Goal: Transaction & Acquisition: Purchase product/service

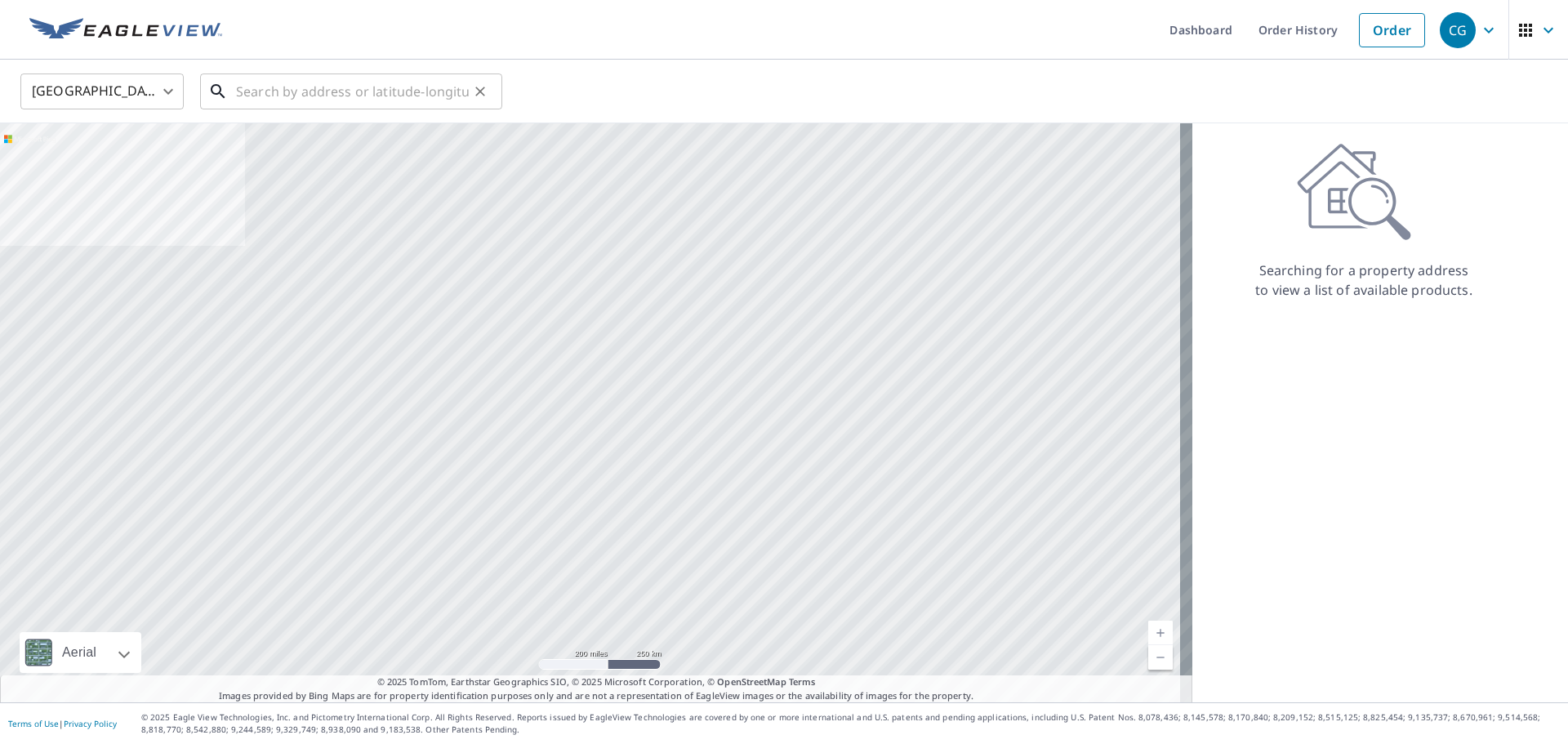
click at [317, 86] on input "text" at bounding box center [352, 92] width 233 height 46
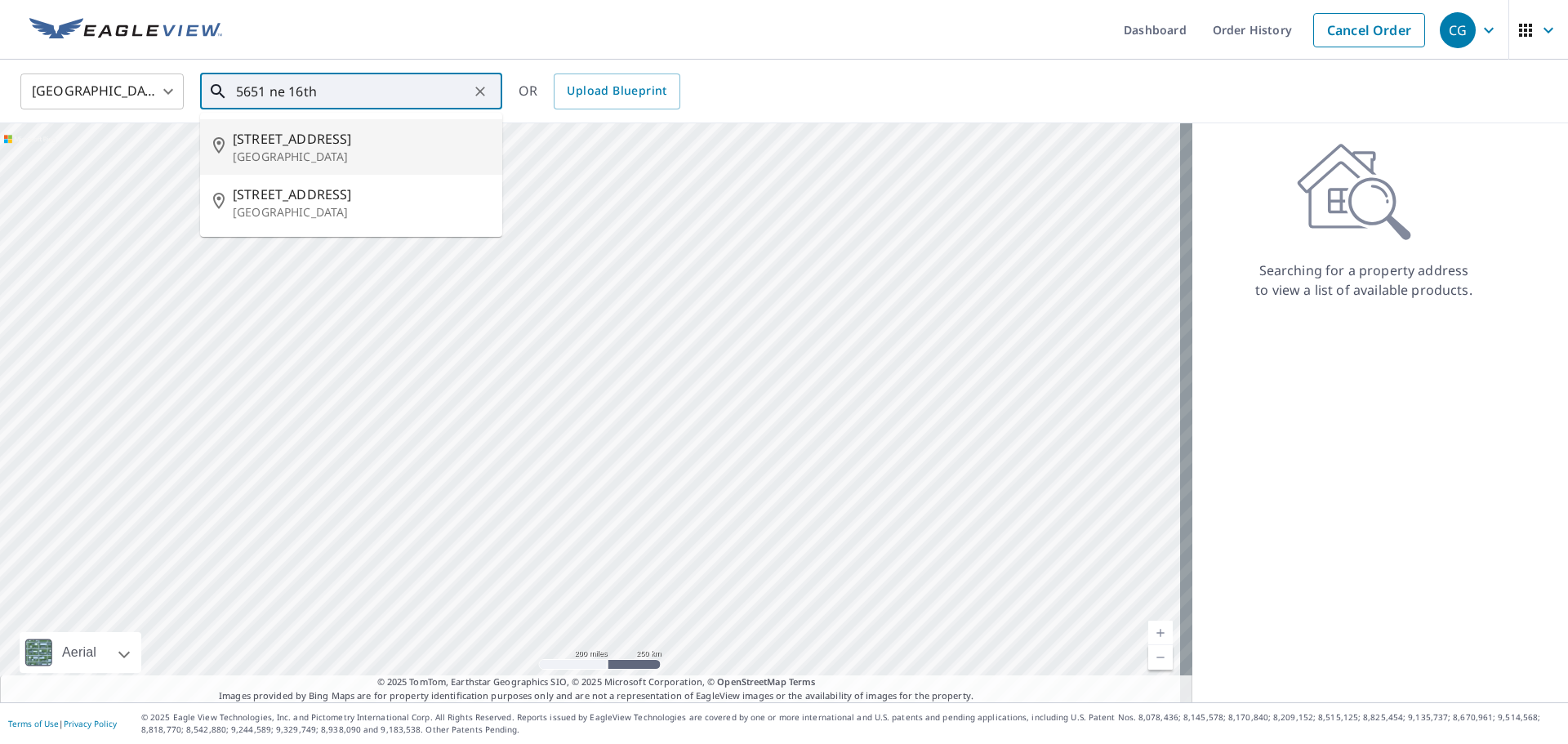
click at [391, 154] on p "[GEOGRAPHIC_DATA]" at bounding box center [361, 157] width 257 height 17
type input "[STREET_ADDRESS]"
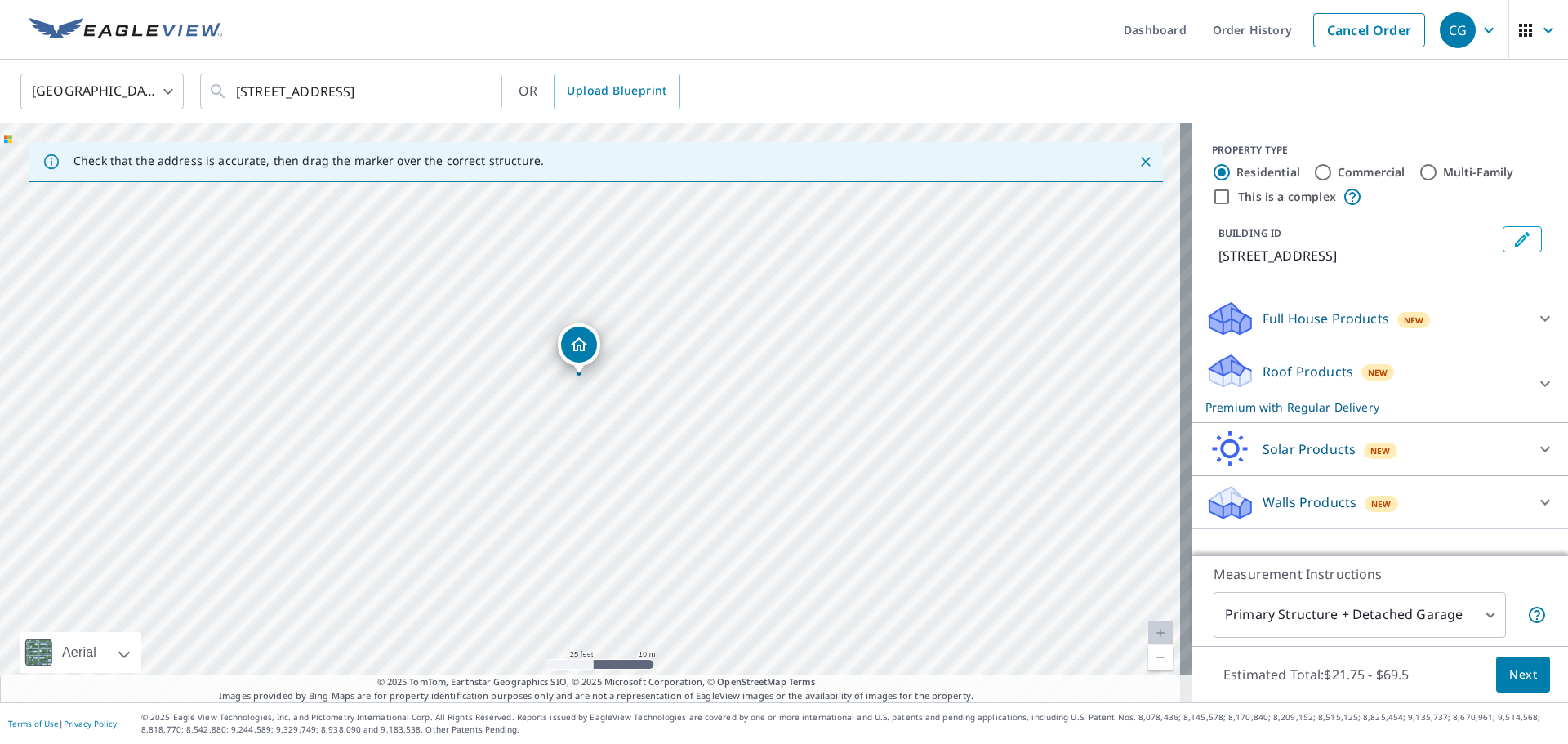
click at [1382, 396] on div "Roof Products New Premium with Regular Delivery" at bounding box center [1365, 383] width 320 height 63
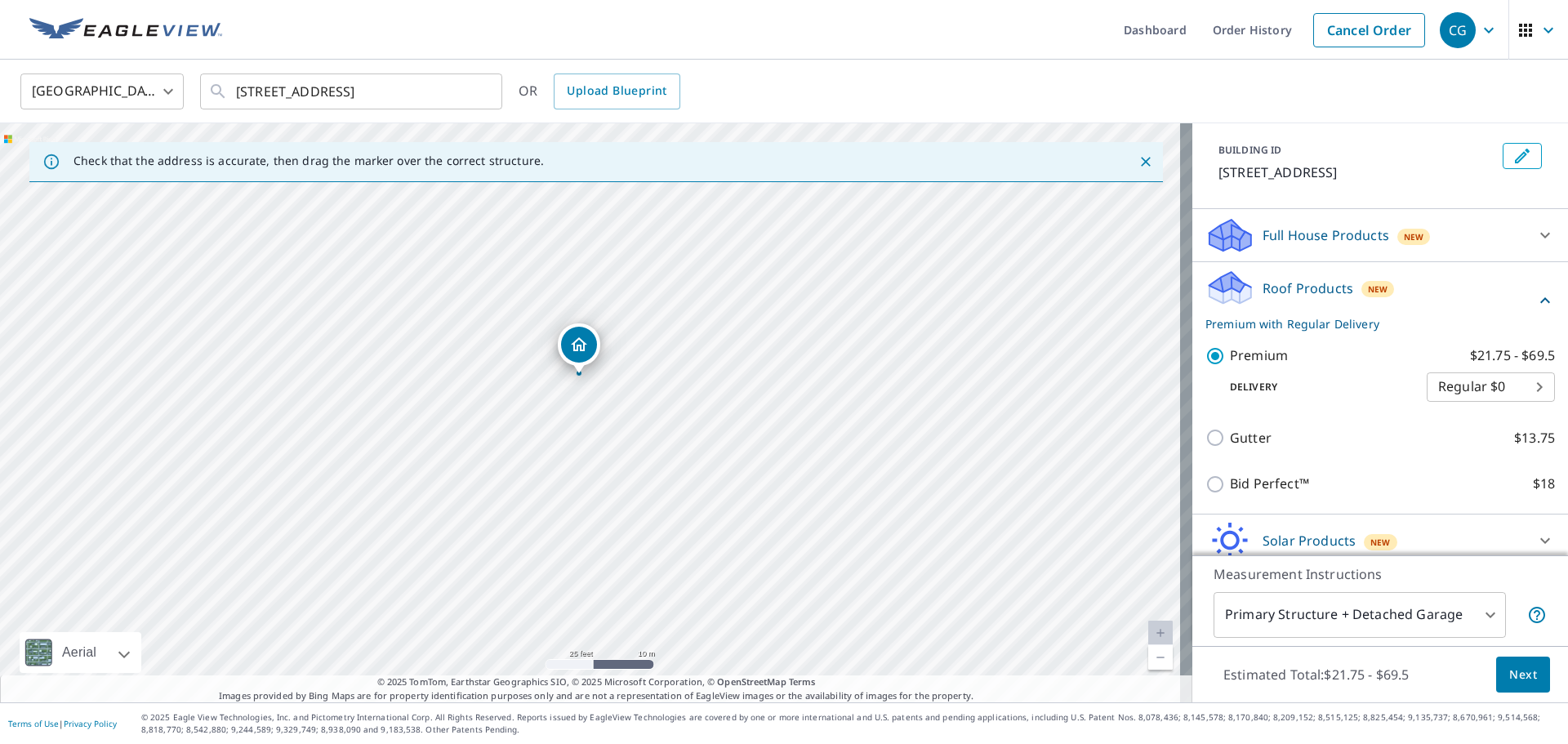
scroll to position [163, 0]
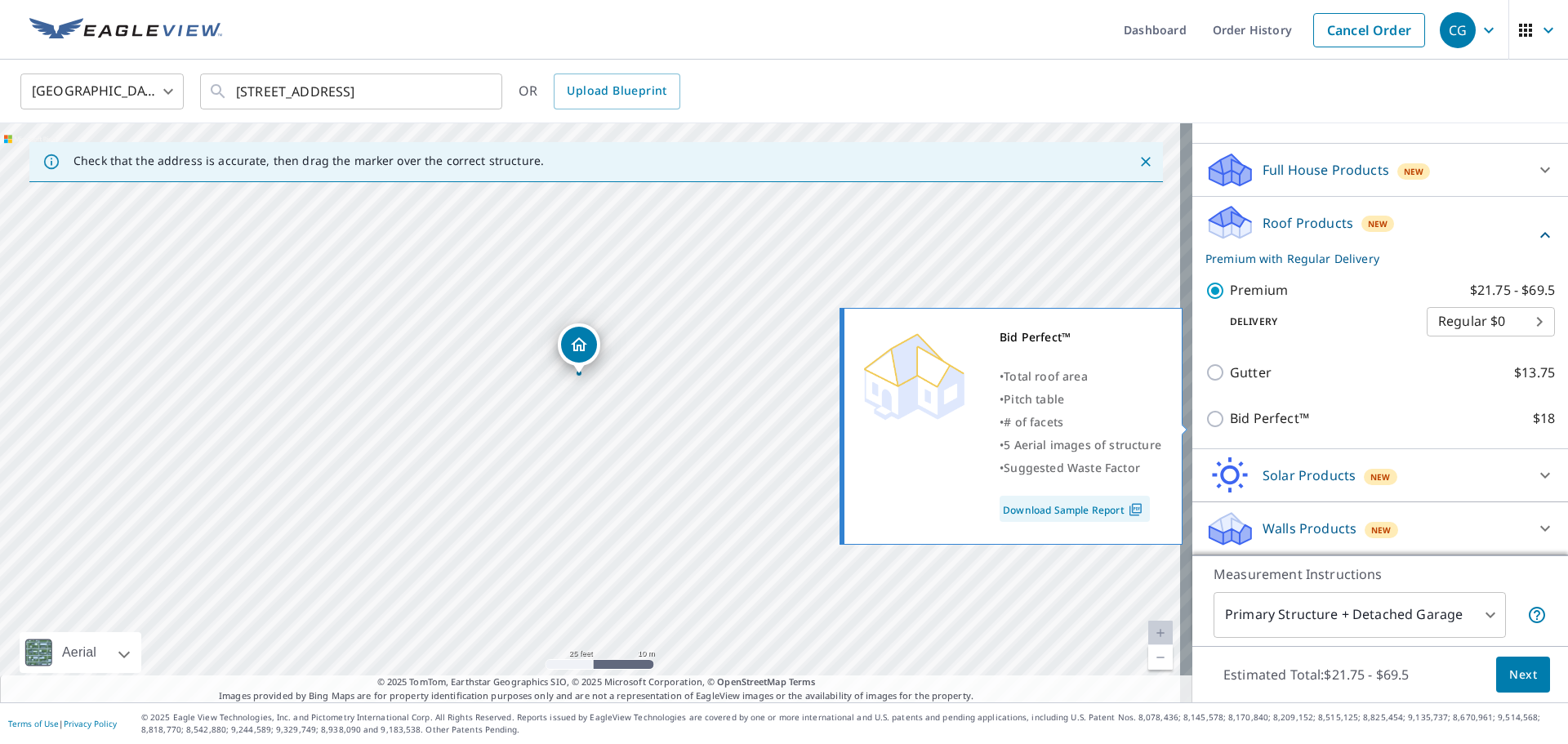
click at [1267, 416] on p "Bid Perfect™" at bounding box center [1269, 418] width 79 height 20
click at [1230, 416] on input "Bid Perfect™ $18" at bounding box center [1218, 418] width 25 height 19
checkbox input "true"
checkbox input "false"
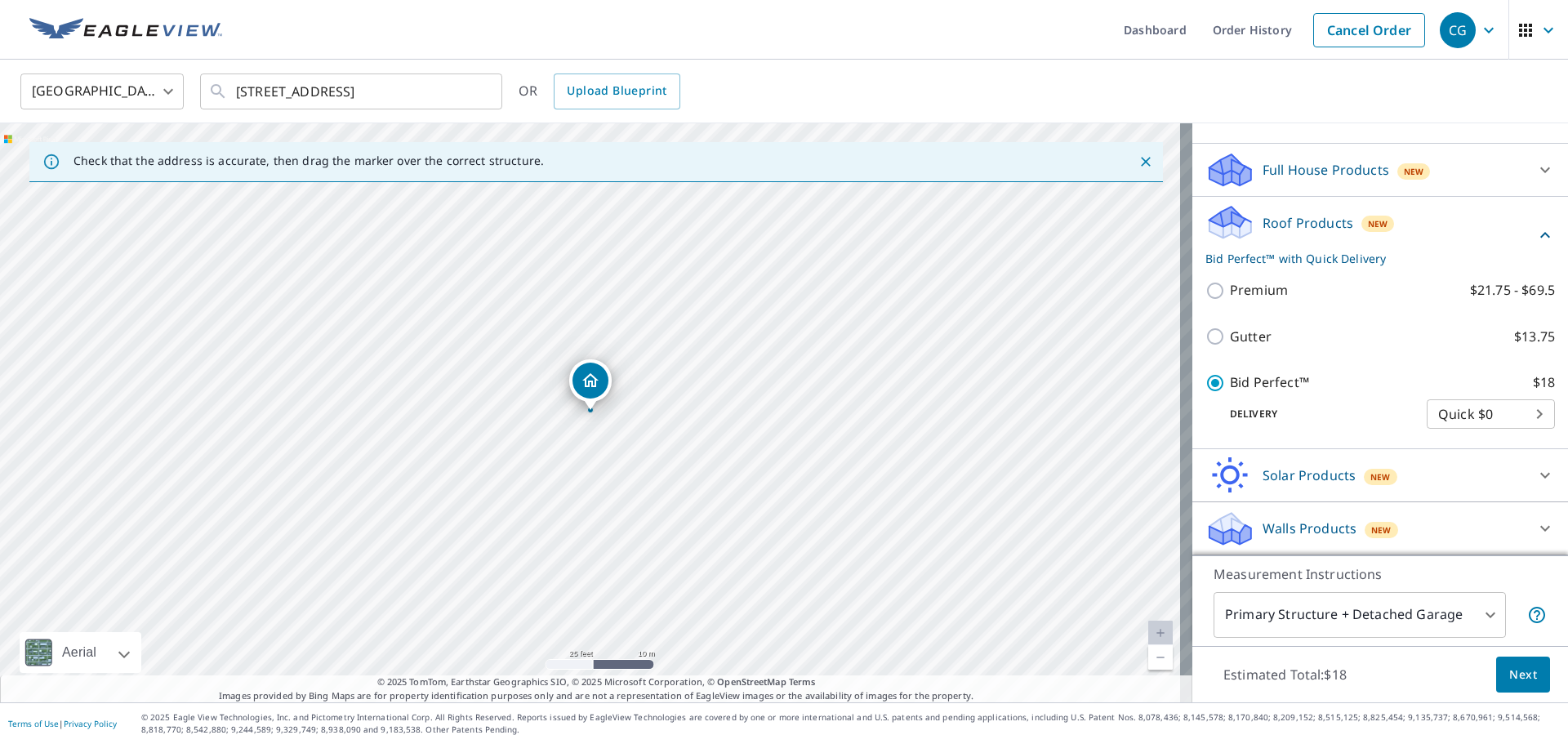
click at [1511, 671] on span "Next" at bounding box center [1523, 675] width 28 height 20
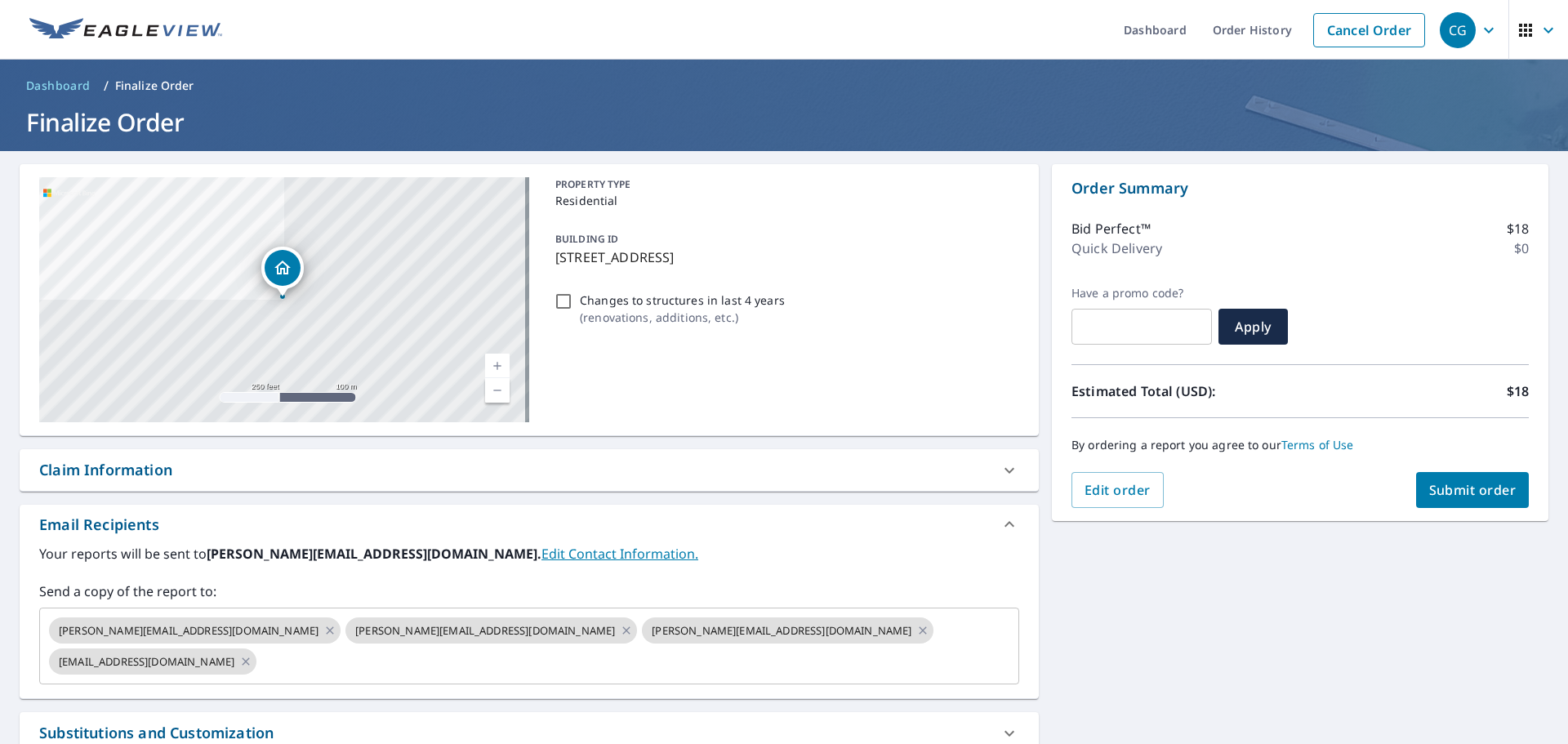
click at [1491, 505] on button "Submit order" at bounding box center [1474, 490] width 114 height 36
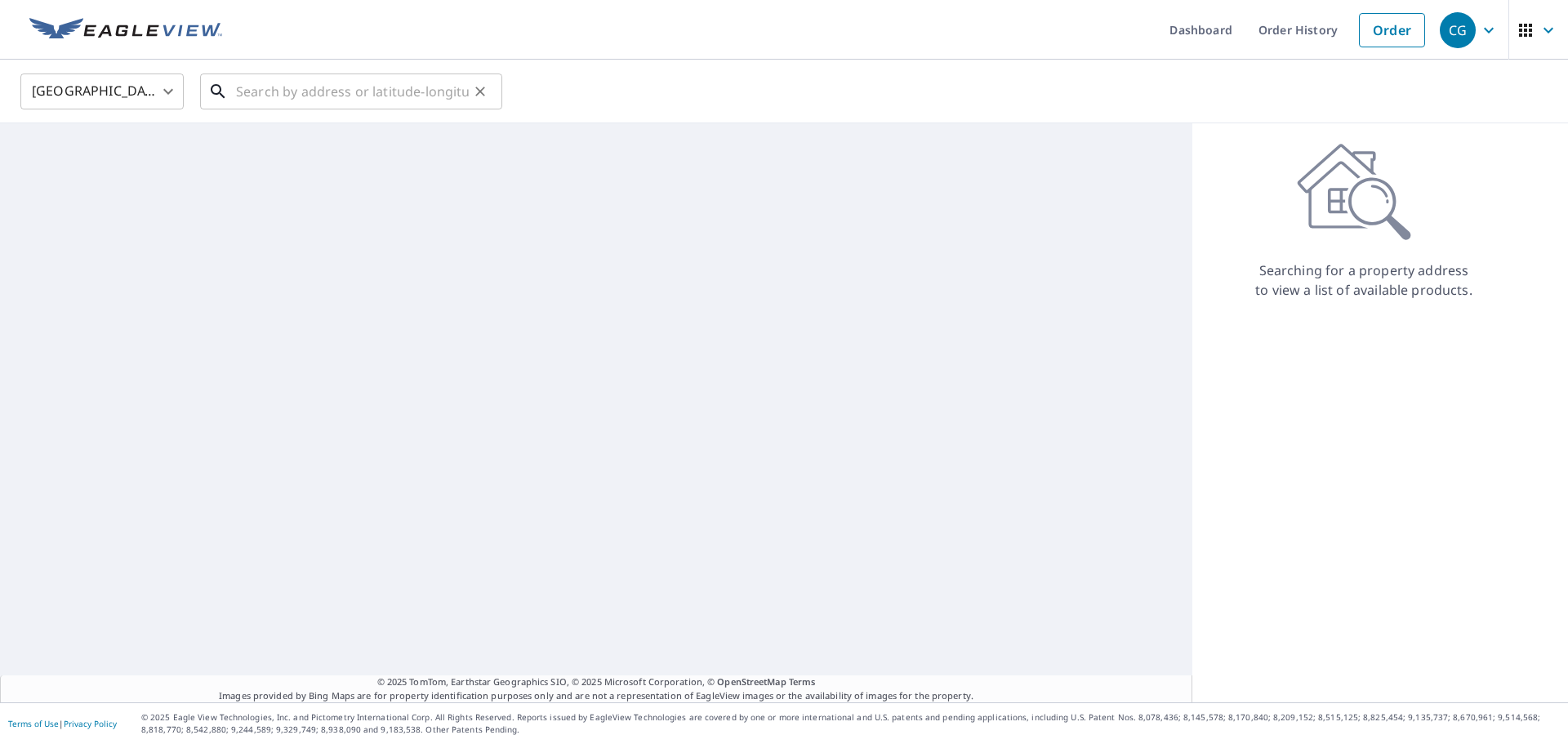
click at [357, 95] on input "text" at bounding box center [352, 92] width 233 height 46
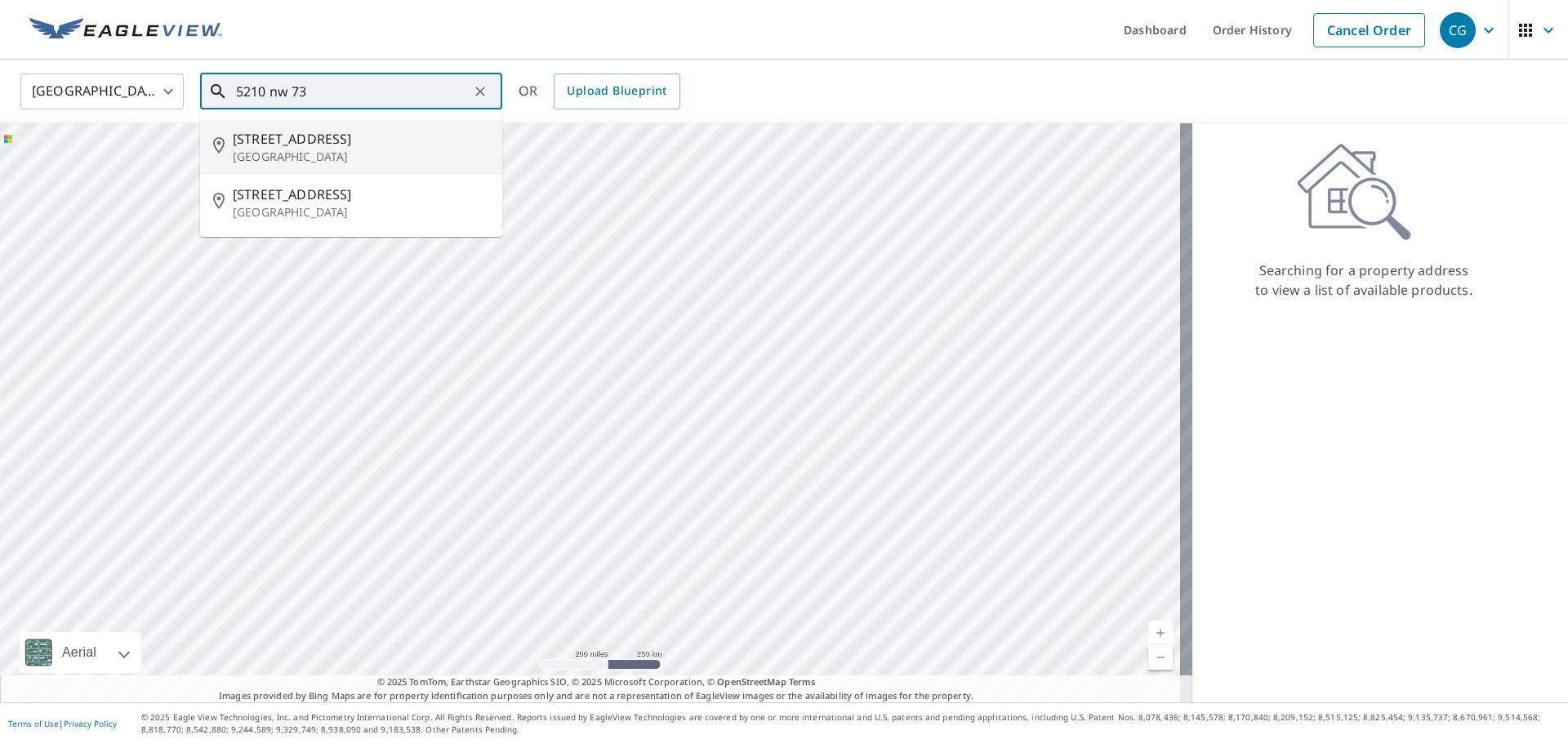
click at [378, 147] on span "[STREET_ADDRESS]" at bounding box center [361, 139] width 257 height 19
type input "[STREET_ADDRESS]"
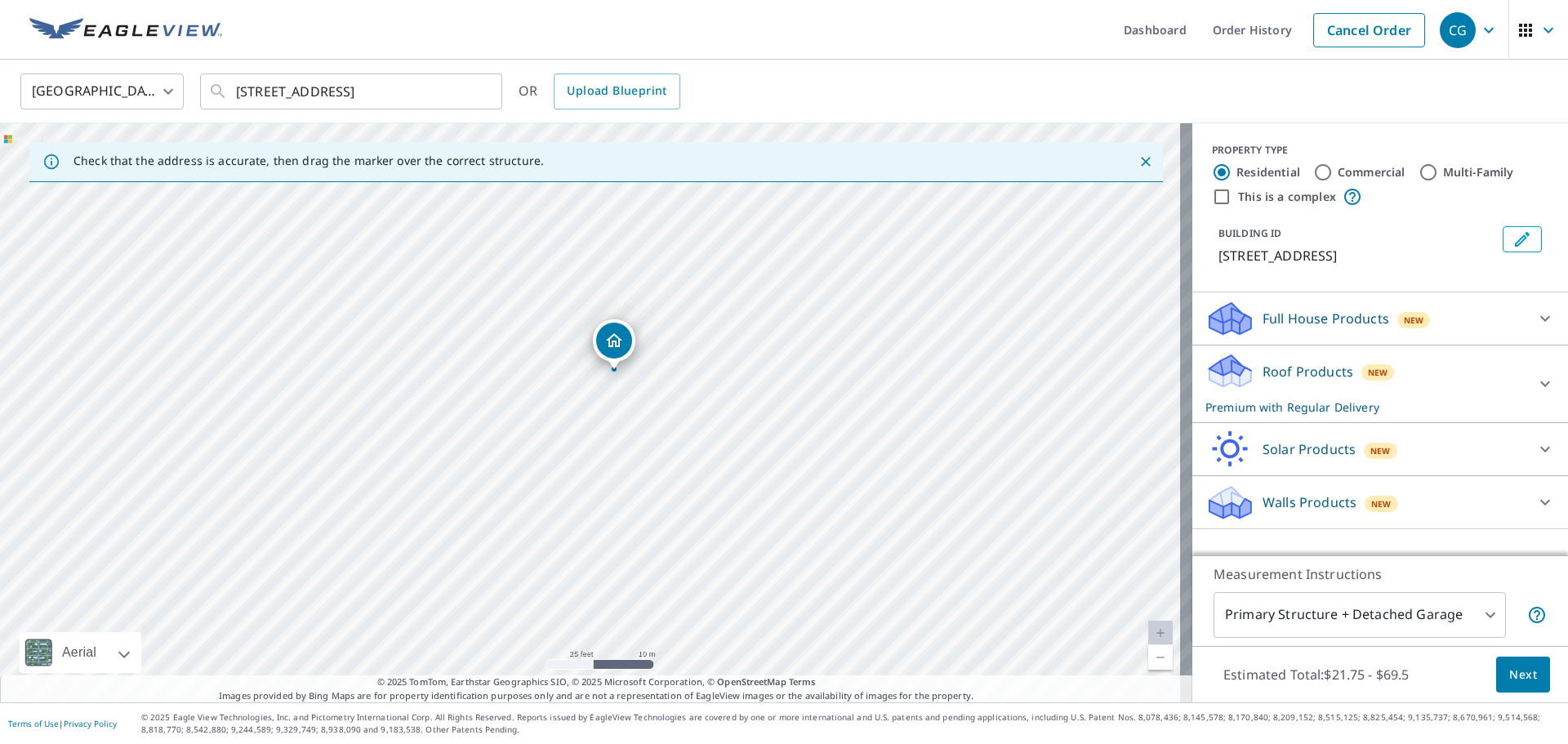
click at [1342, 385] on div "Roof Products New Premium with Regular Delivery" at bounding box center [1365, 383] width 320 height 63
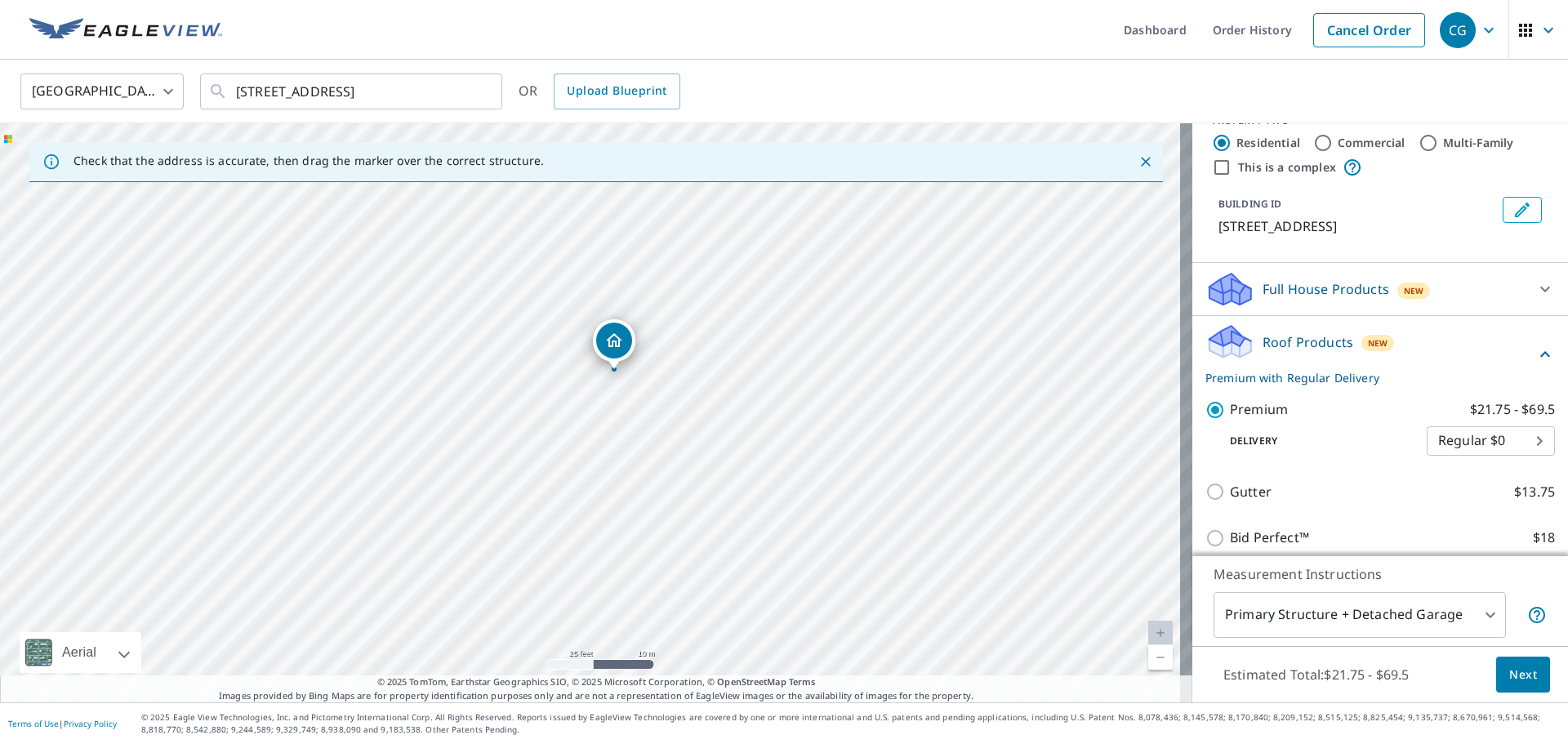
scroll to position [149, 0]
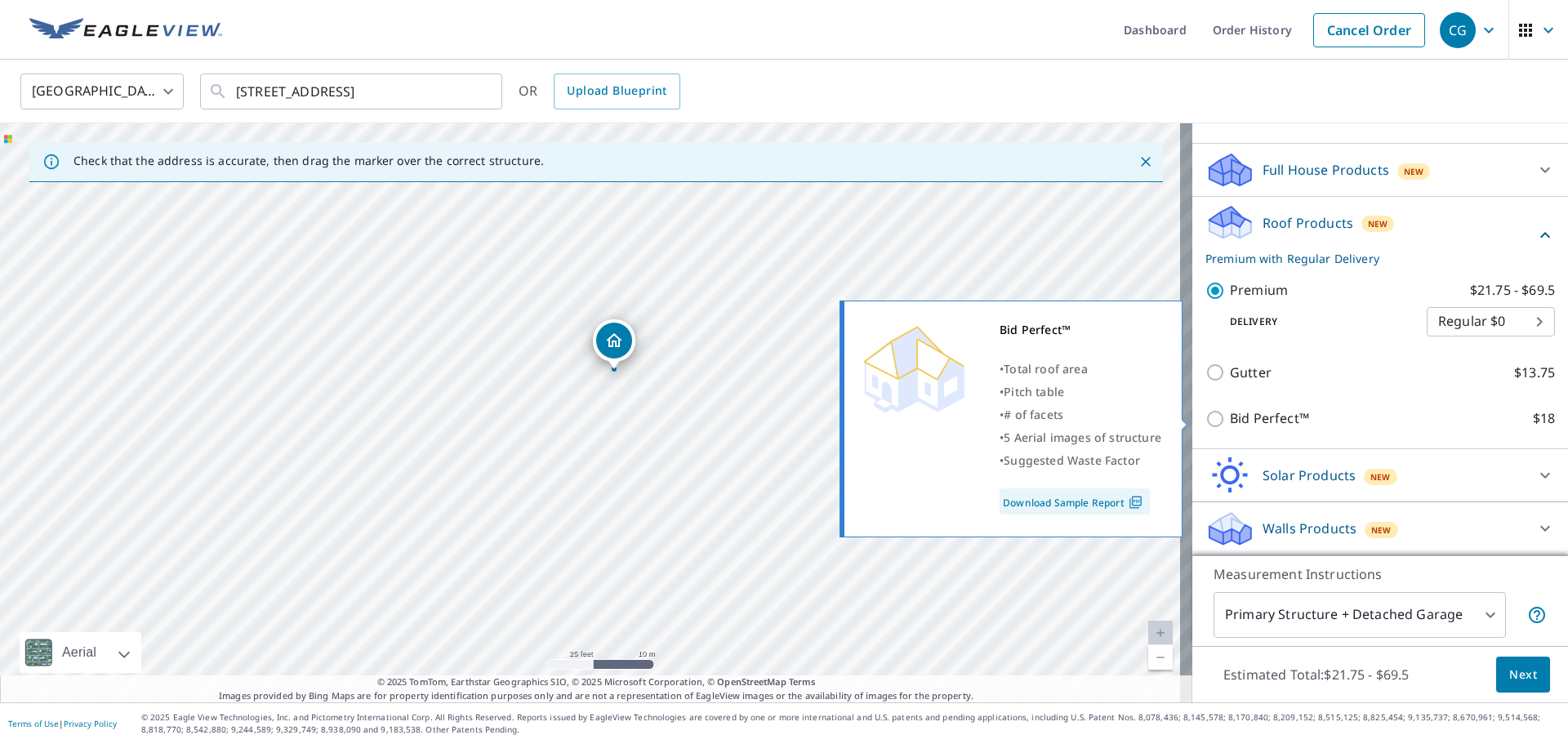
click at [1245, 426] on p "Bid Perfect™" at bounding box center [1269, 418] width 79 height 20
click at [1230, 426] on input "Bid Perfect™ $18" at bounding box center [1218, 418] width 25 height 19
checkbox input "true"
checkbox input "false"
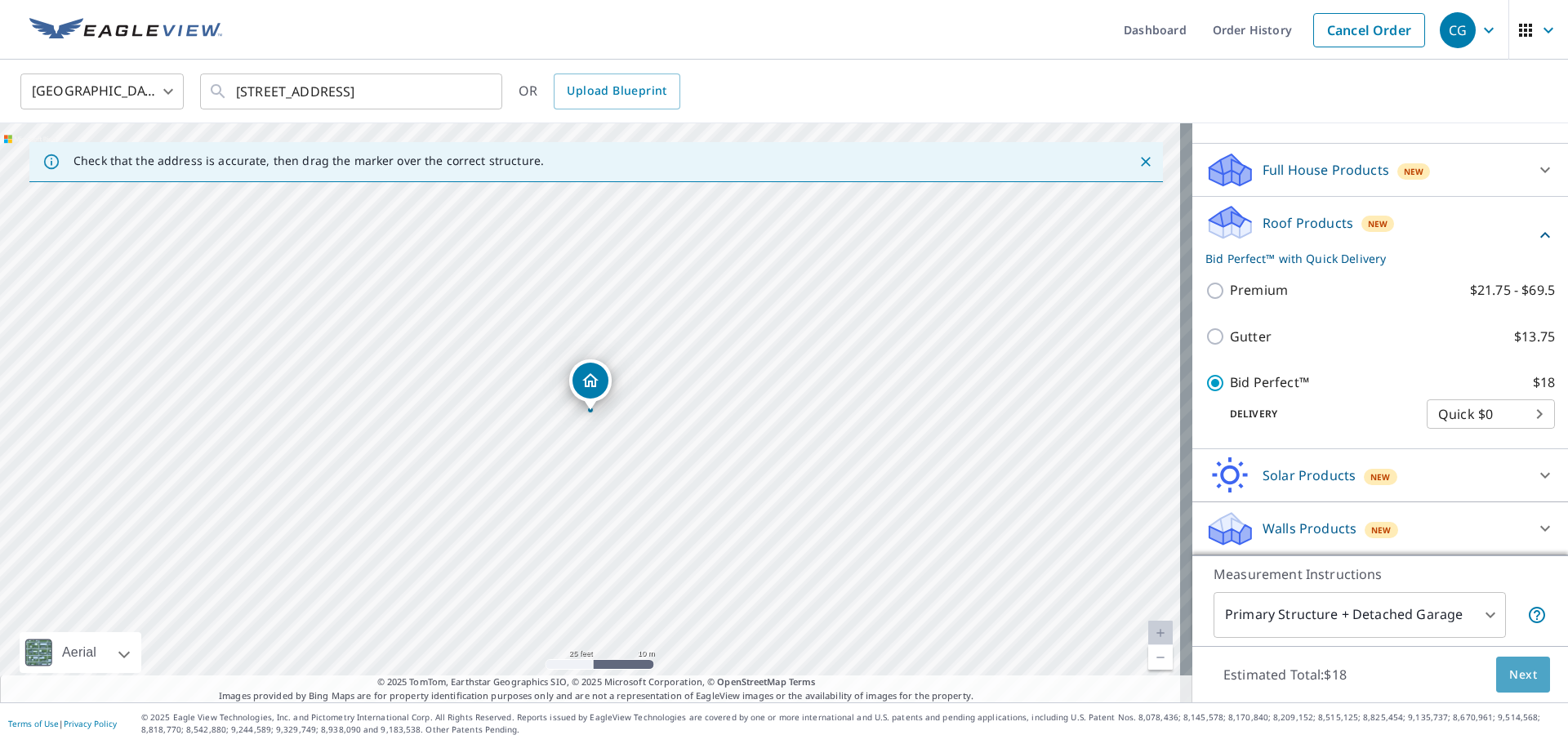
click at [1509, 680] on span "Next" at bounding box center [1523, 675] width 28 height 20
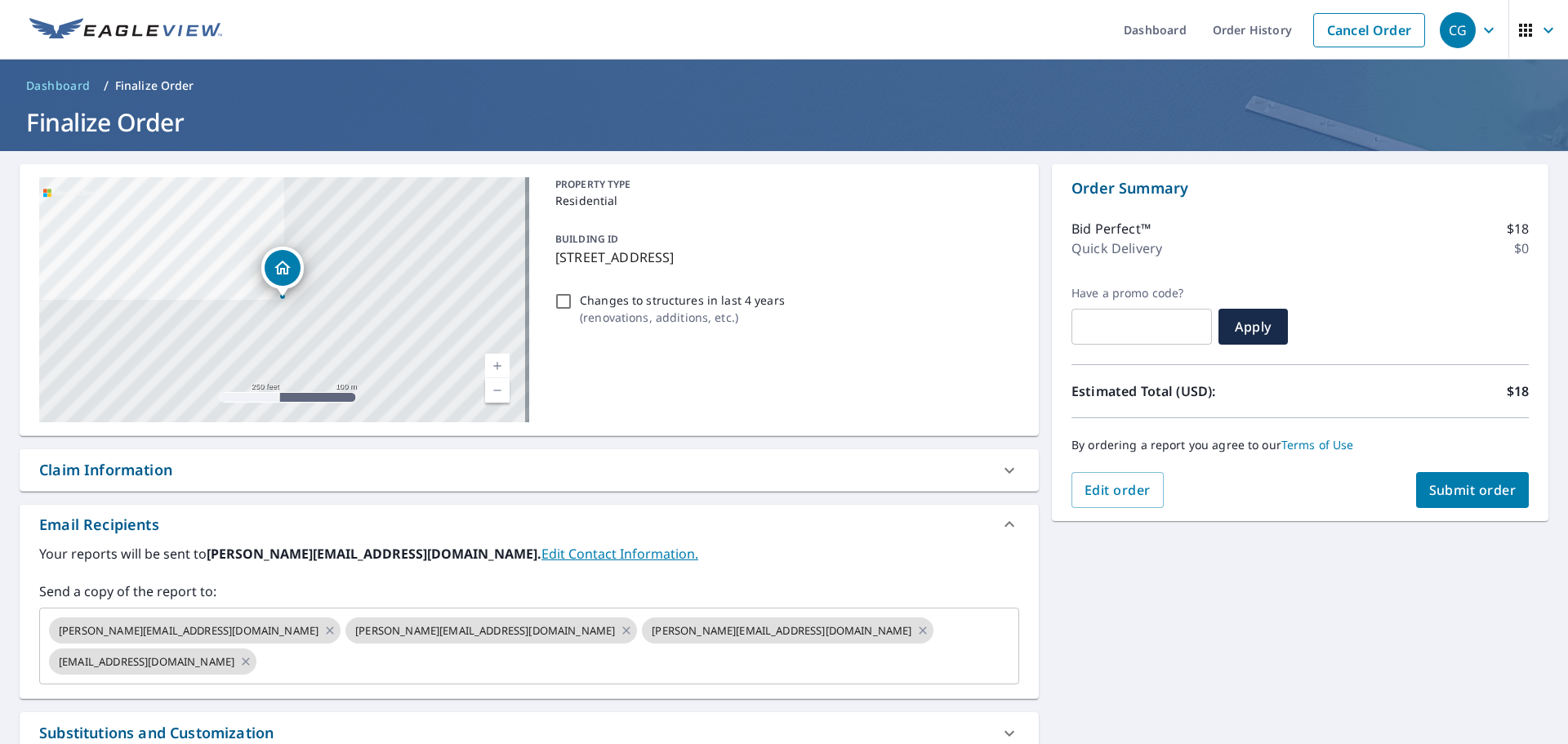
click at [1430, 483] on span "Submit order" at bounding box center [1473, 491] width 87 height 18
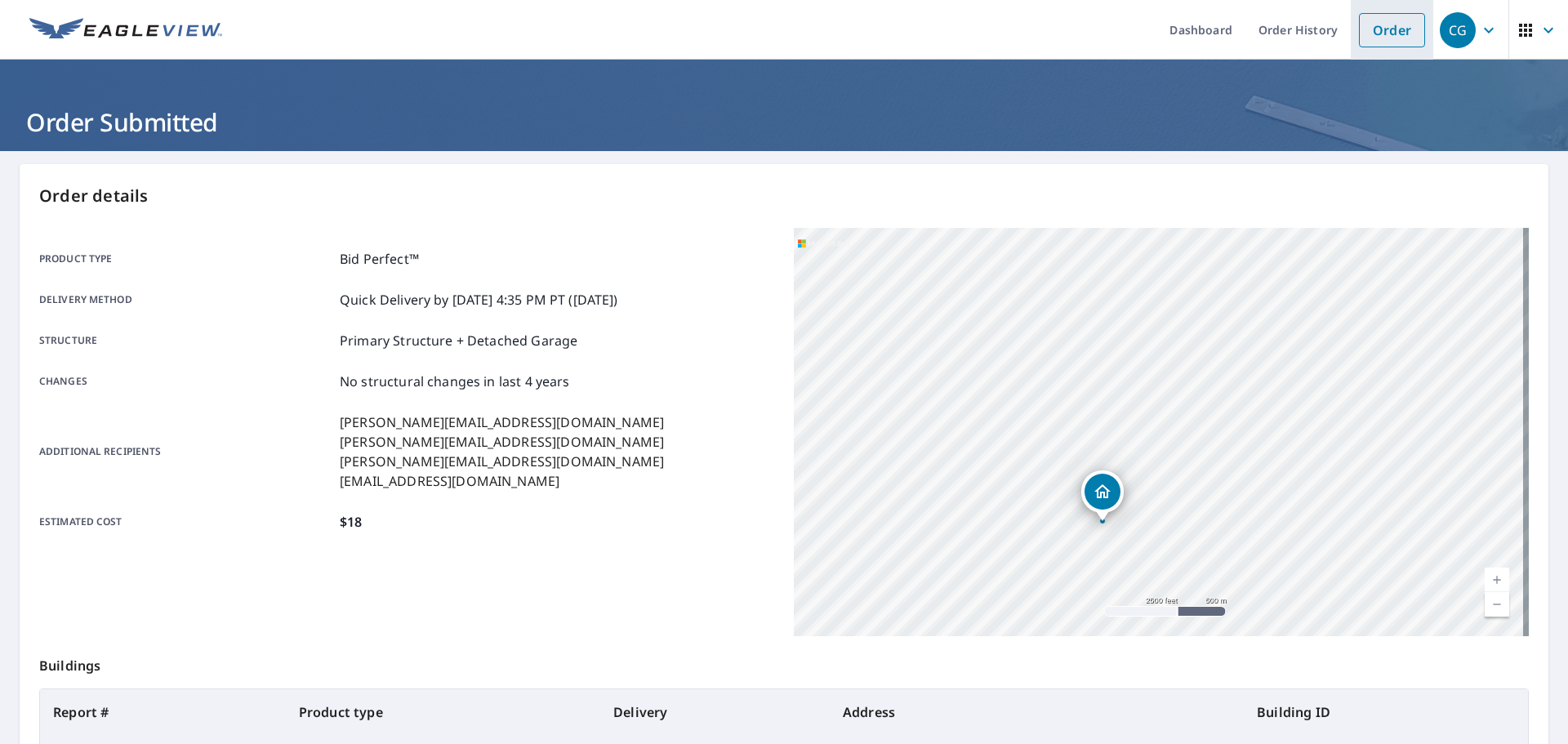
click at [1359, 39] on link "Order" at bounding box center [1392, 29] width 66 height 34
